Goal: Information Seeking & Learning: Learn about a topic

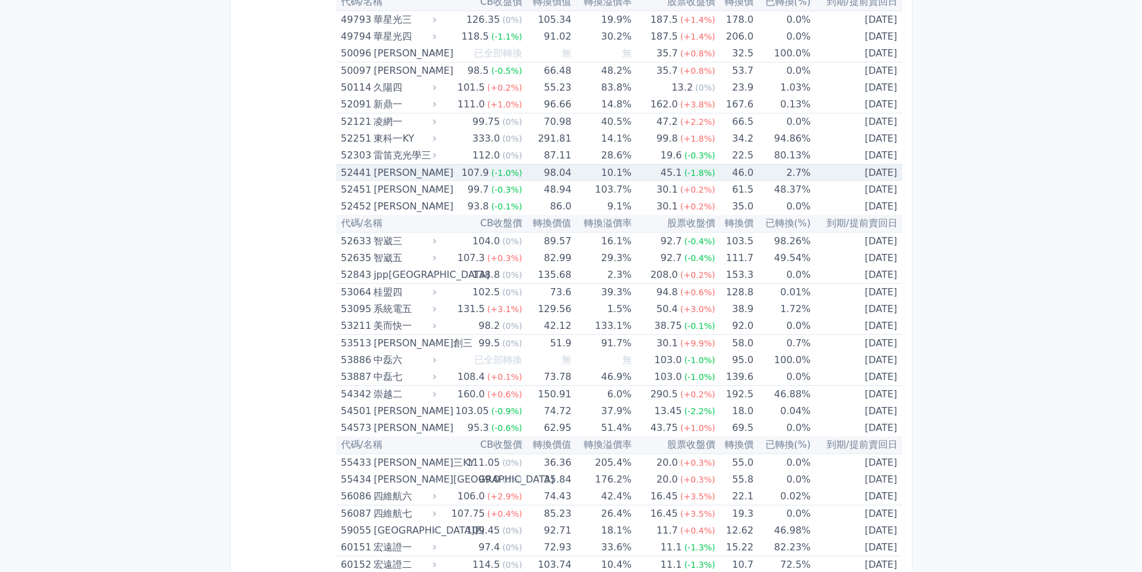
scroll to position [3983, 0]
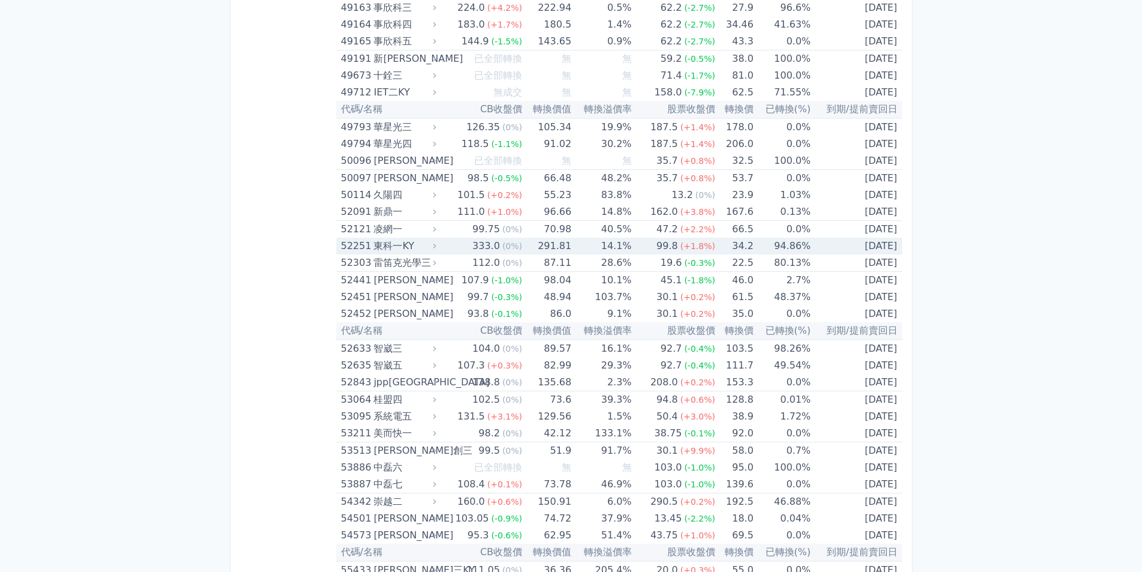
click at [692, 243] on span "(+1.8%)" at bounding box center [698, 246] width 35 height 10
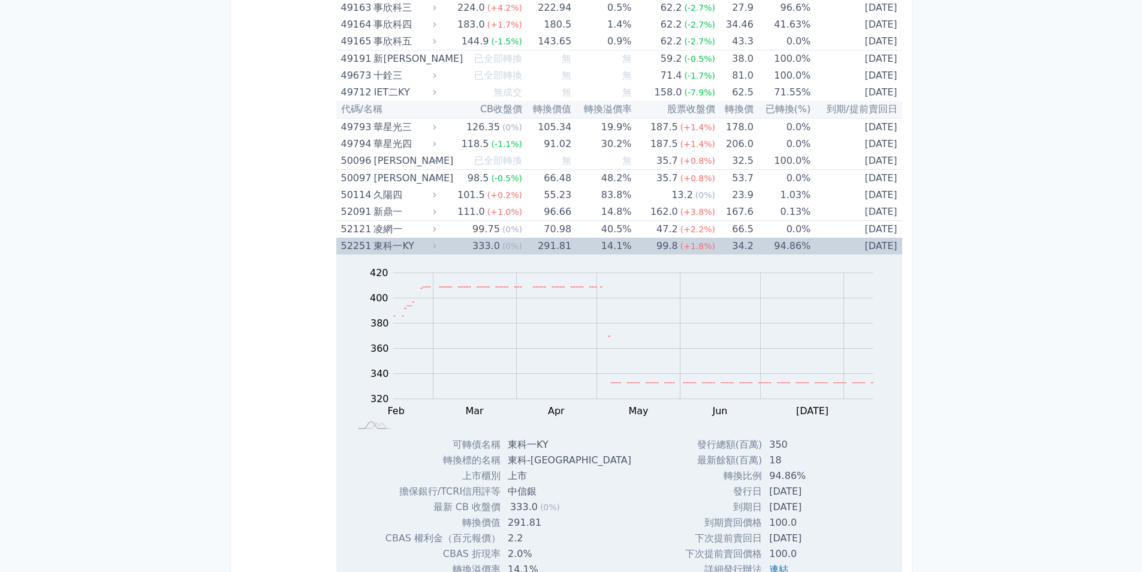
click at [811, 248] on td "[DATE]" at bounding box center [856, 245] width 91 height 17
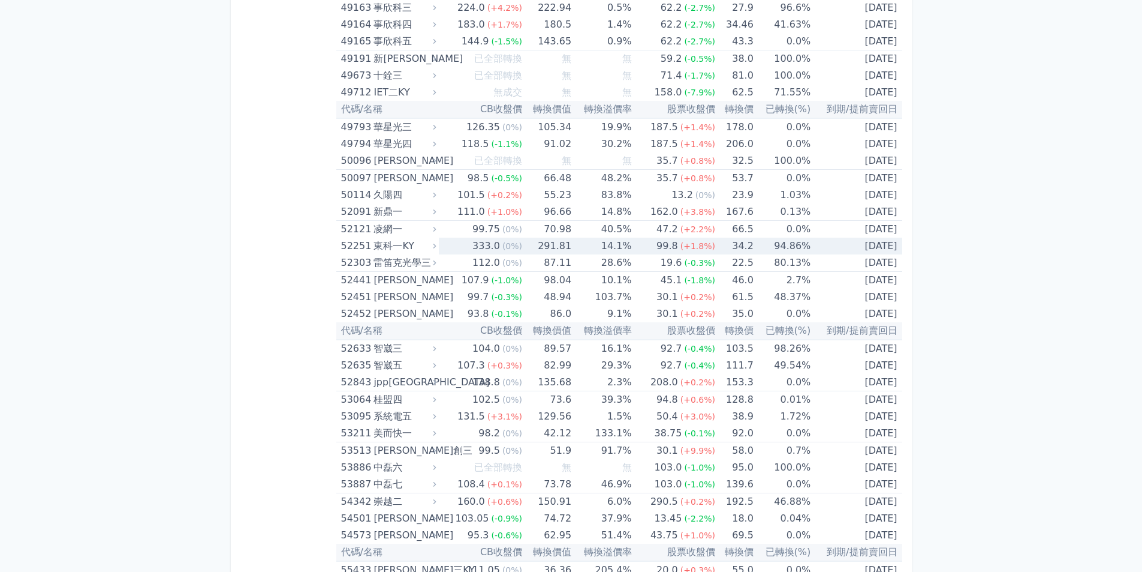
click at [804, 248] on tr "52251 [GEOGRAPHIC_DATA] 333.0 (0%) 291.81 14.1% 99.8 (+1.8%) 34.2 94.86% [DATE]" at bounding box center [619, 245] width 566 height 17
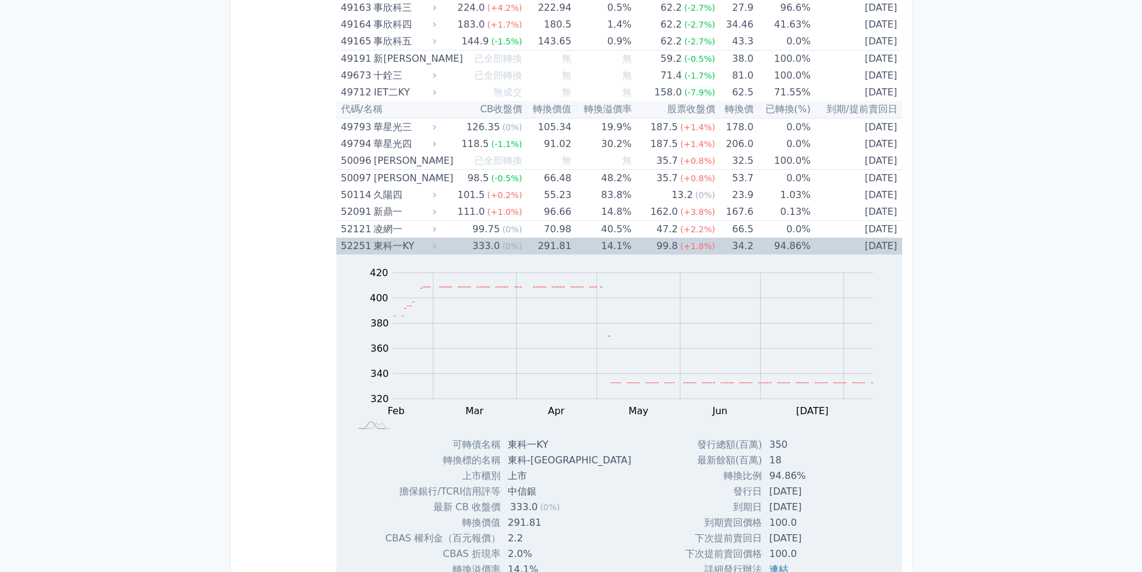
click at [787, 246] on td "94.86%" at bounding box center [782, 245] width 57 height 17
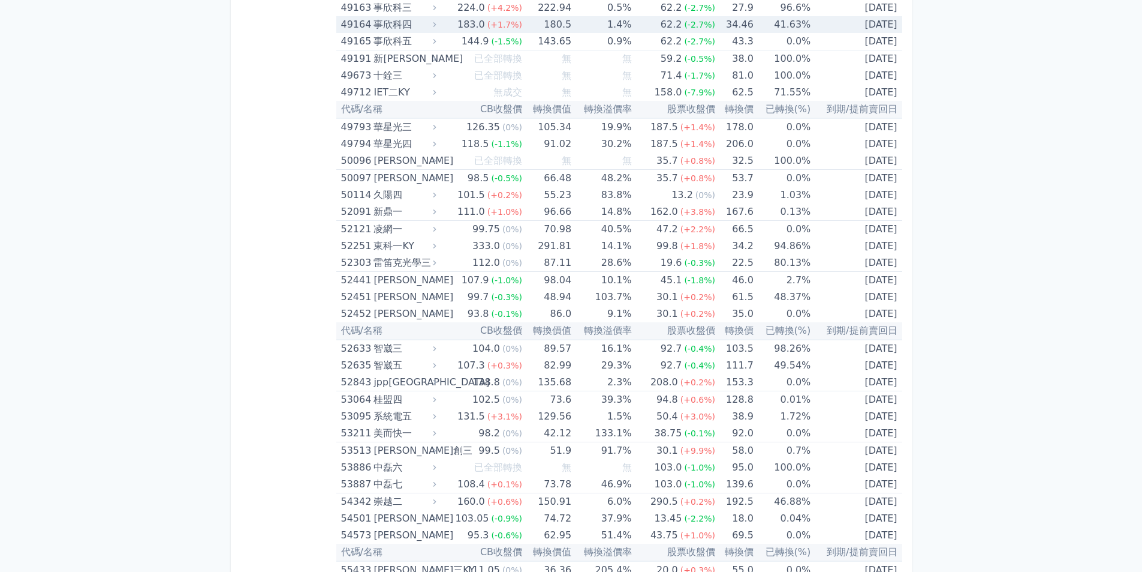
scroll to position [5134, 0]
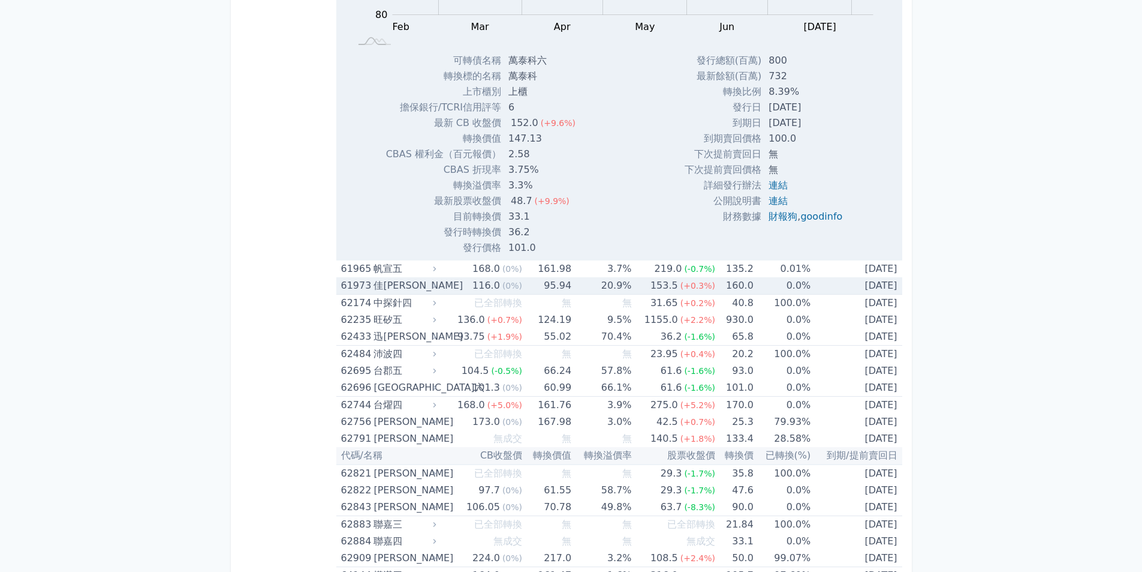
click at [718, 285] on td "160.0" at bounding box center [734, 285] width 38 height 17
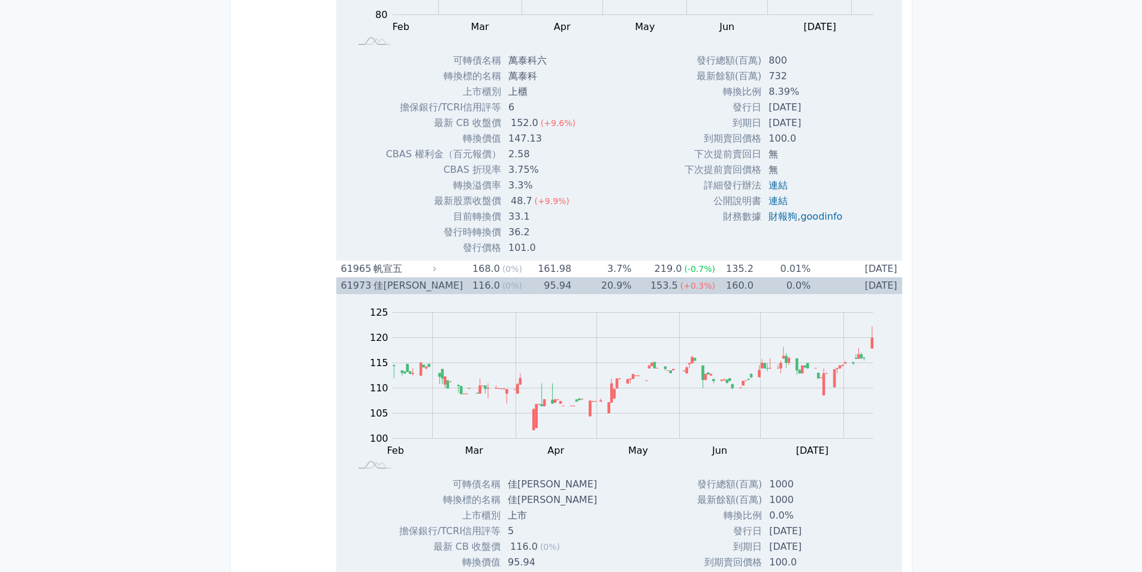
click at [754, 284] on td "0.0%" at bounding box center [782, 285] width 57 height 17
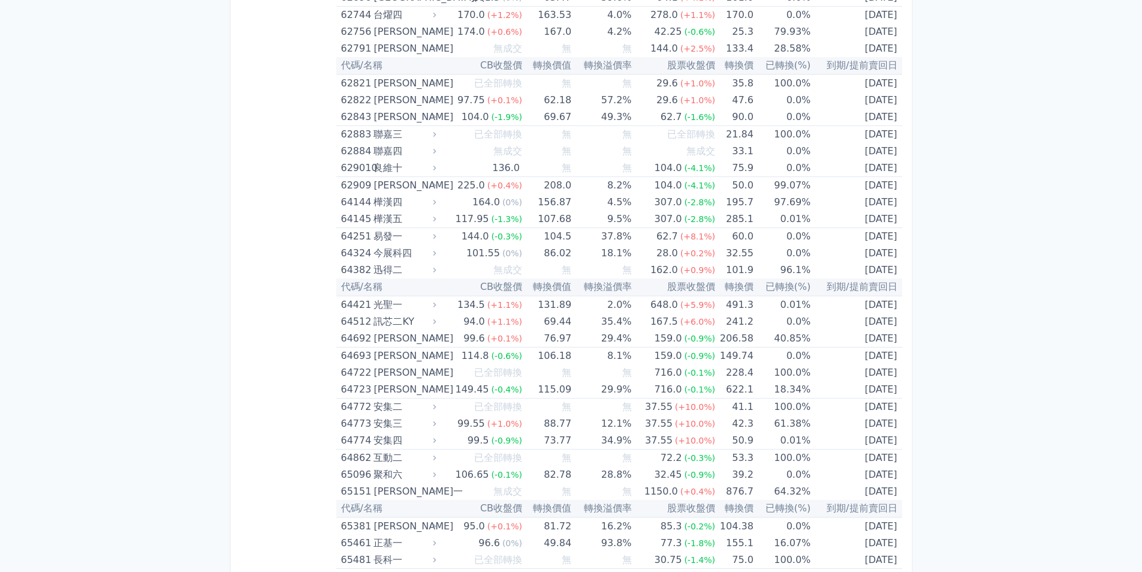
scroll to position [4744, 0]
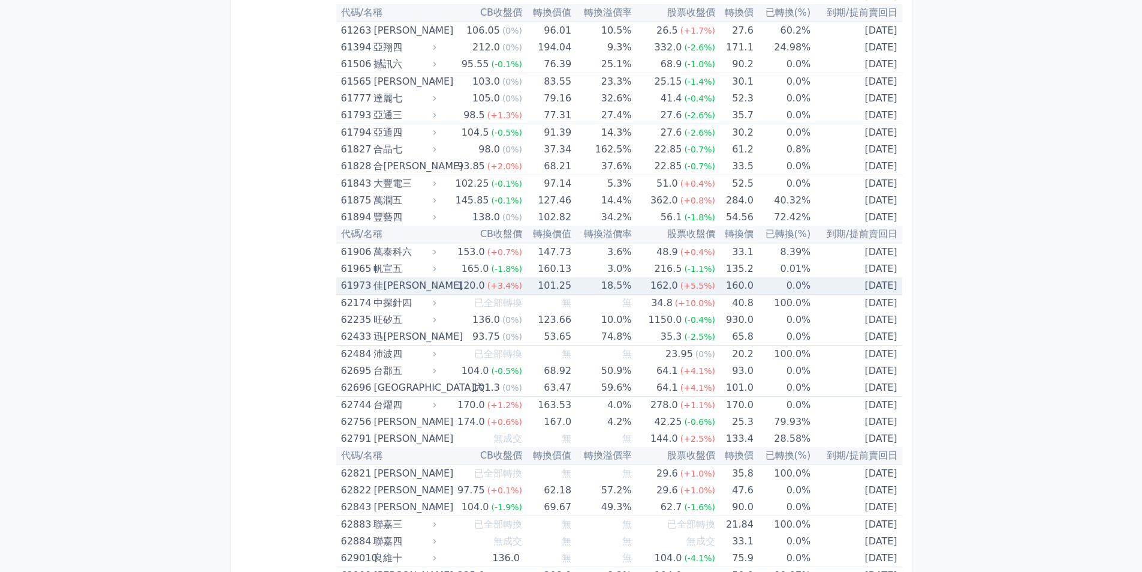
click at [812, 284] on td "[DATE]" at bounding box center [856, 285] width 91 height 17
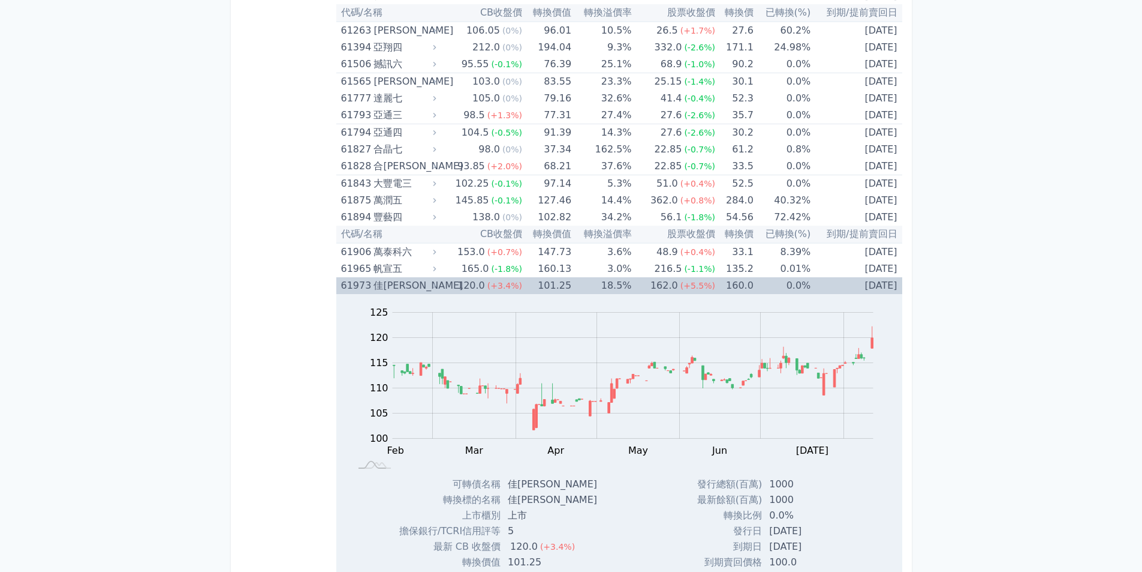
click at [755, 282] on td "0.0%" at bounding box center [782, 285] width 57 height 17
